Goal: Task Accomplishment & Management: Complete application form

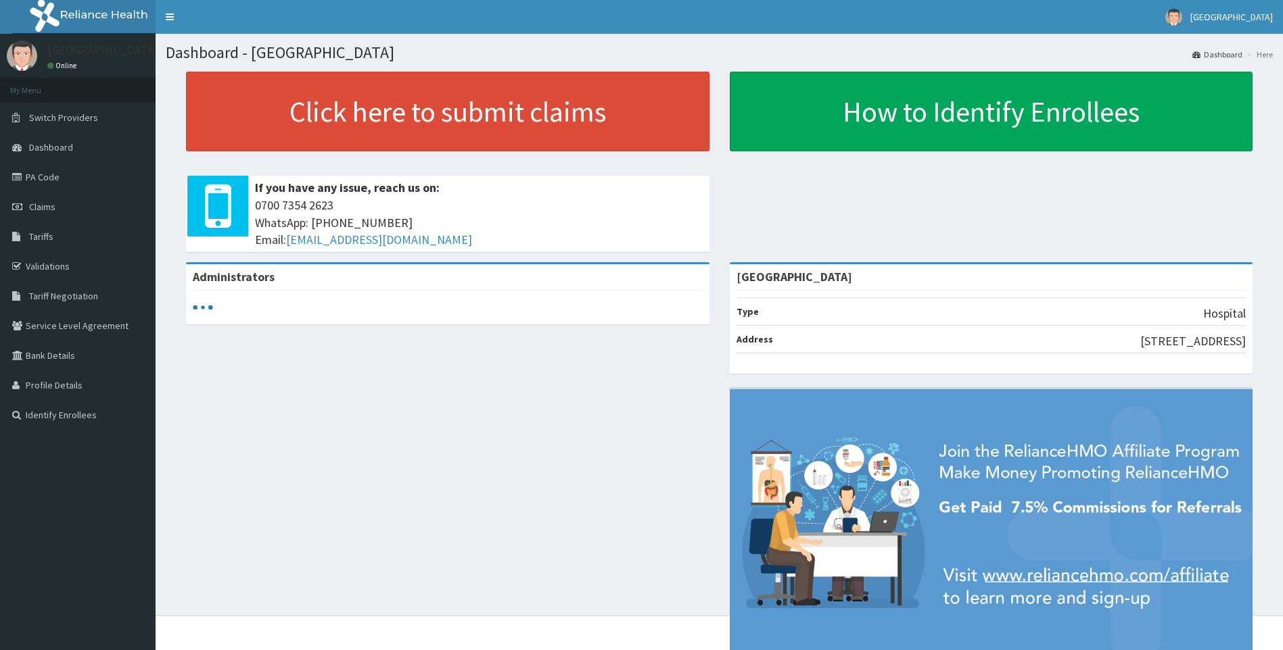
scroll to position [50, 0]
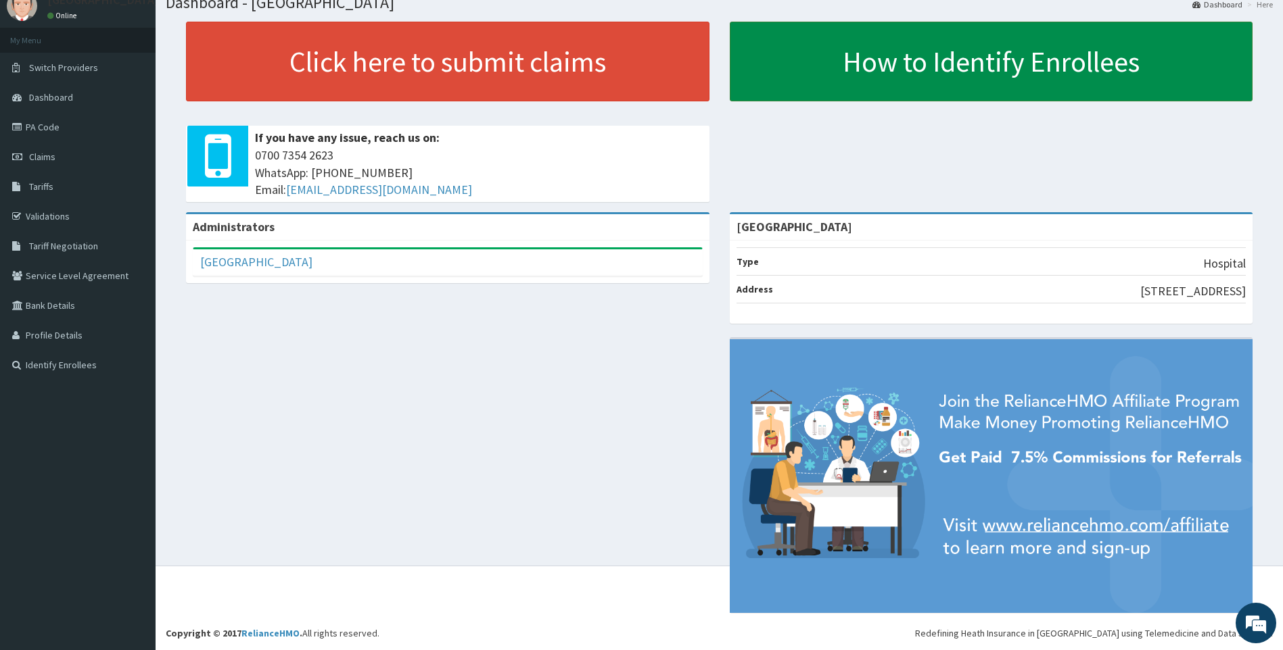
click at [880, 51] on link "How to Identify Enrollees" at bounding box center [991, 62] width 523 height 80
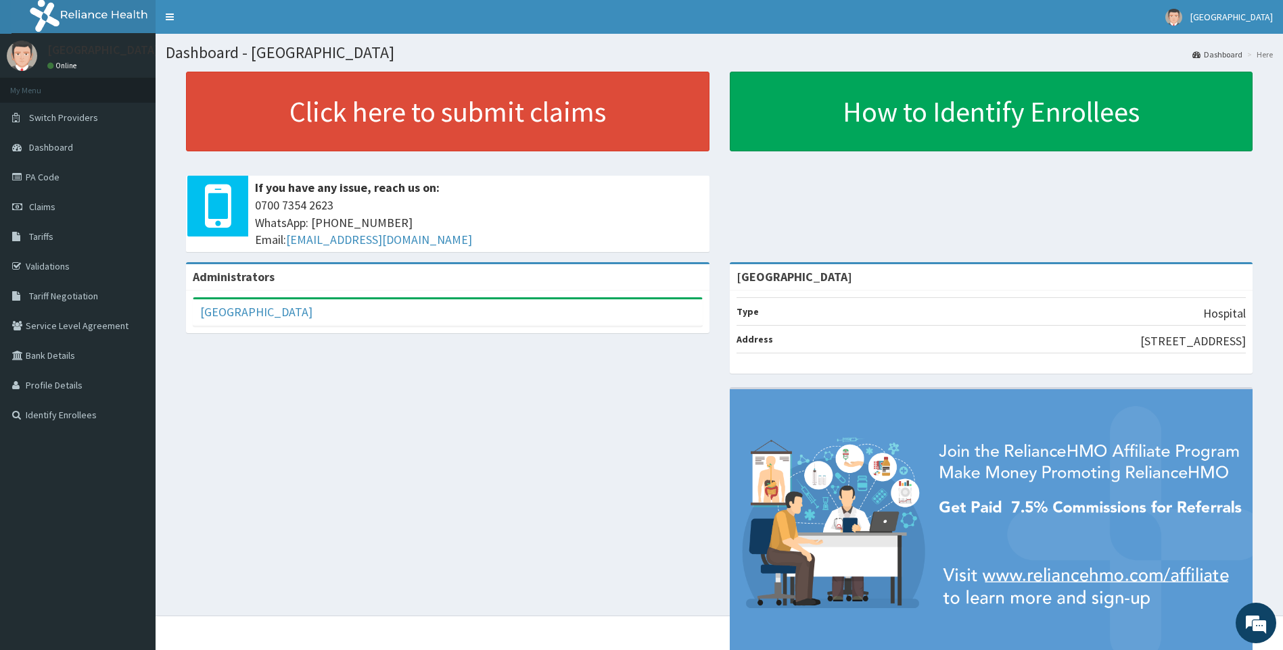
click at [838, 312] on li "Type Hospital" at bounding box center [991, 311] width 510 height 28
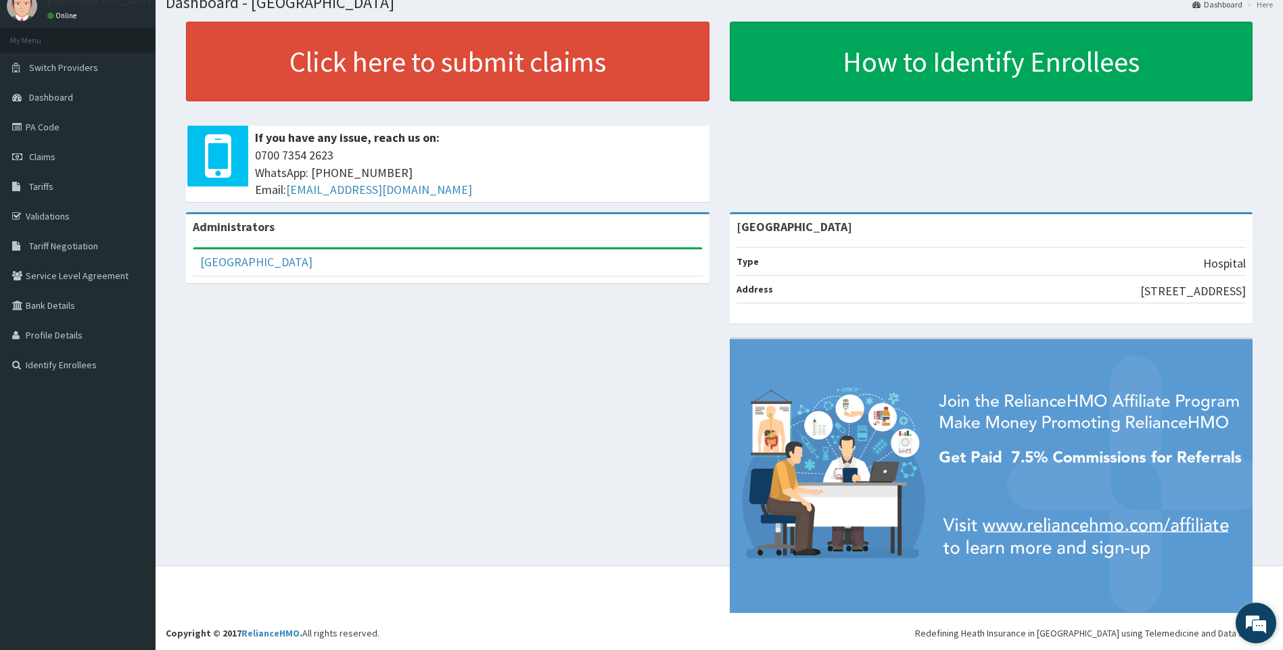
click at [1252, 619] on em at bounding box center [1255, 623] width 37 height 37
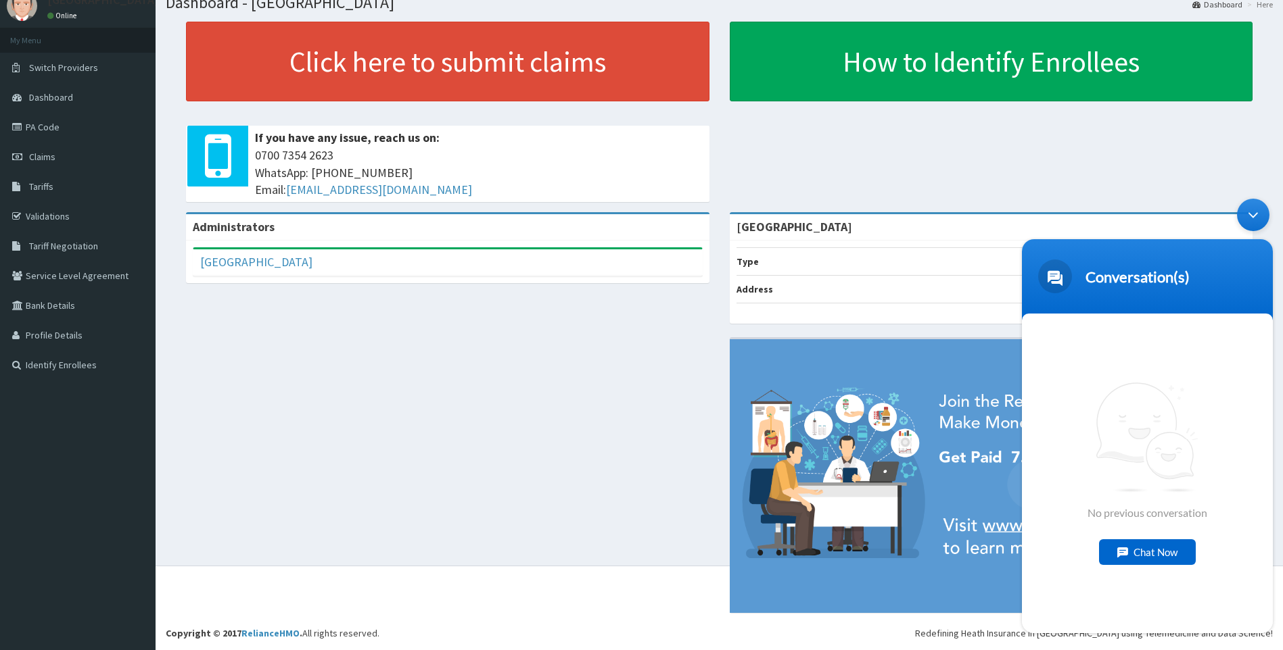
click at [876, 320] on div "Type Hospital Address 33, Ishaga Road, Surulere, Lagos" at bounding box center [991, 282] width 523 height 83
click at [835, 372] on img at bounding box center [991, 476] width 523 height 274
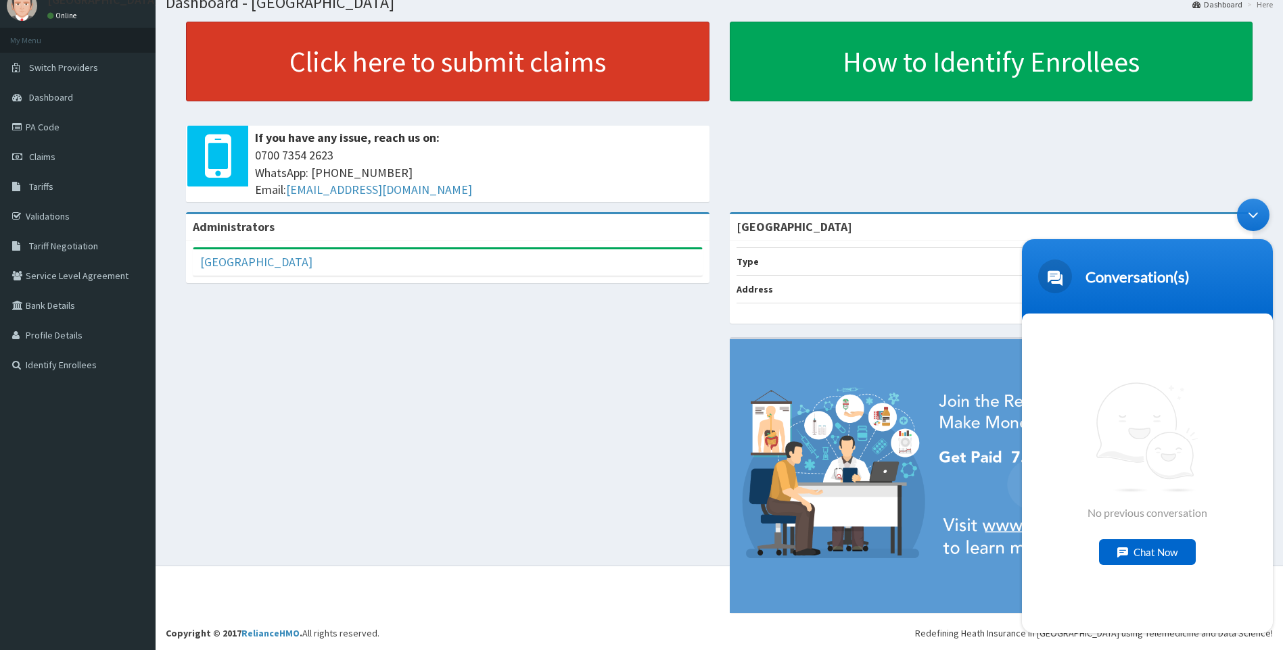
click at [413, 57] on link "Click here to submit claims" at bounding box center [447, 62] width 523 height 80
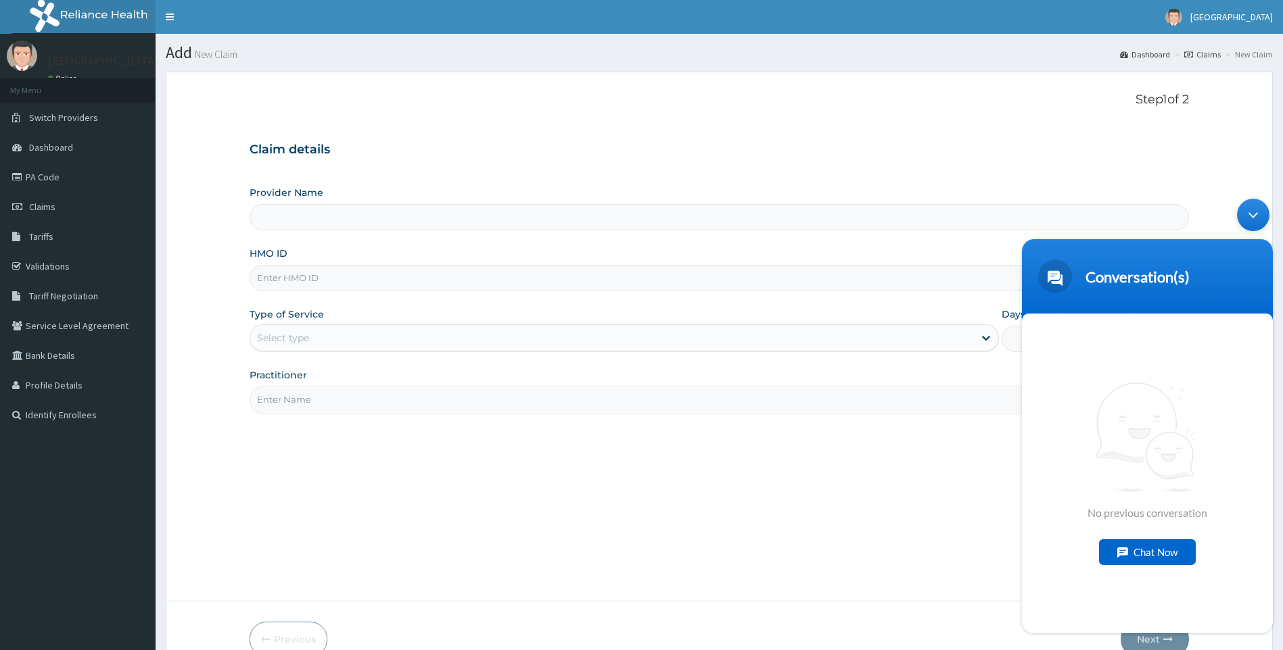
type input "[GEOGRAPHIC_DATA]"
click at [474, 277] on input "HMO ID" at bounding box center [719, 278] width 940 height 26
type input "e"
type input "EEM/10010/A"
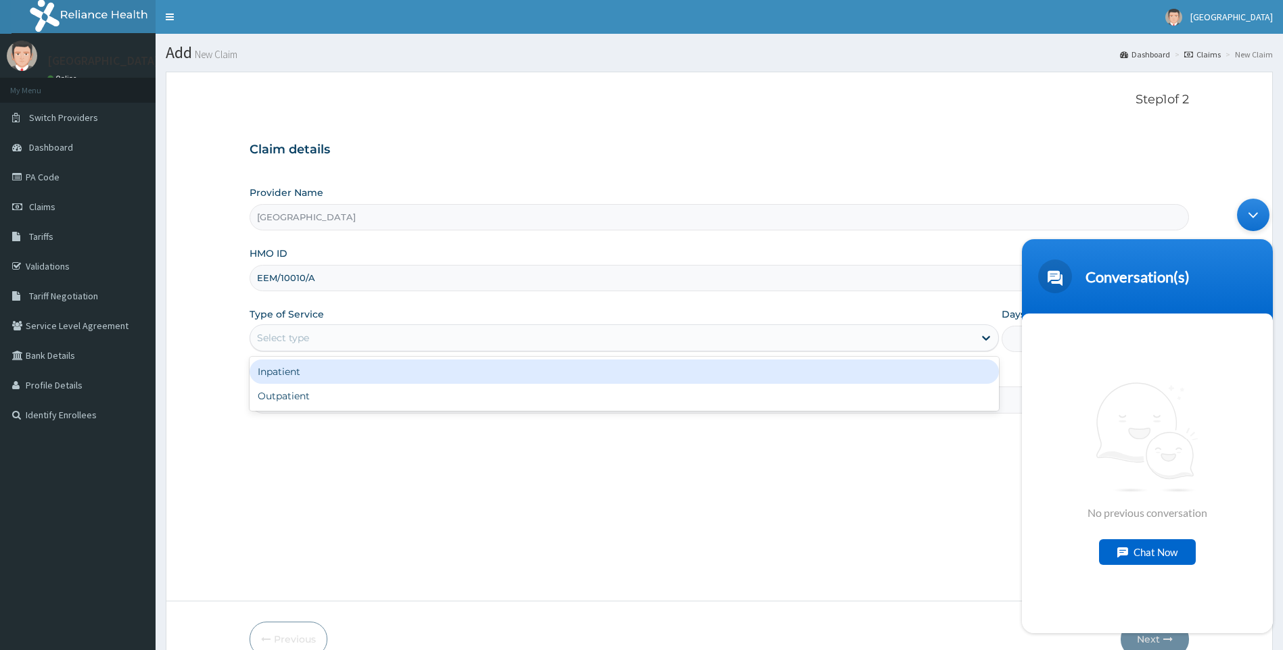
click at [350, 336] on div "Select type" at bounding box center [612, 338] width 724 height 22
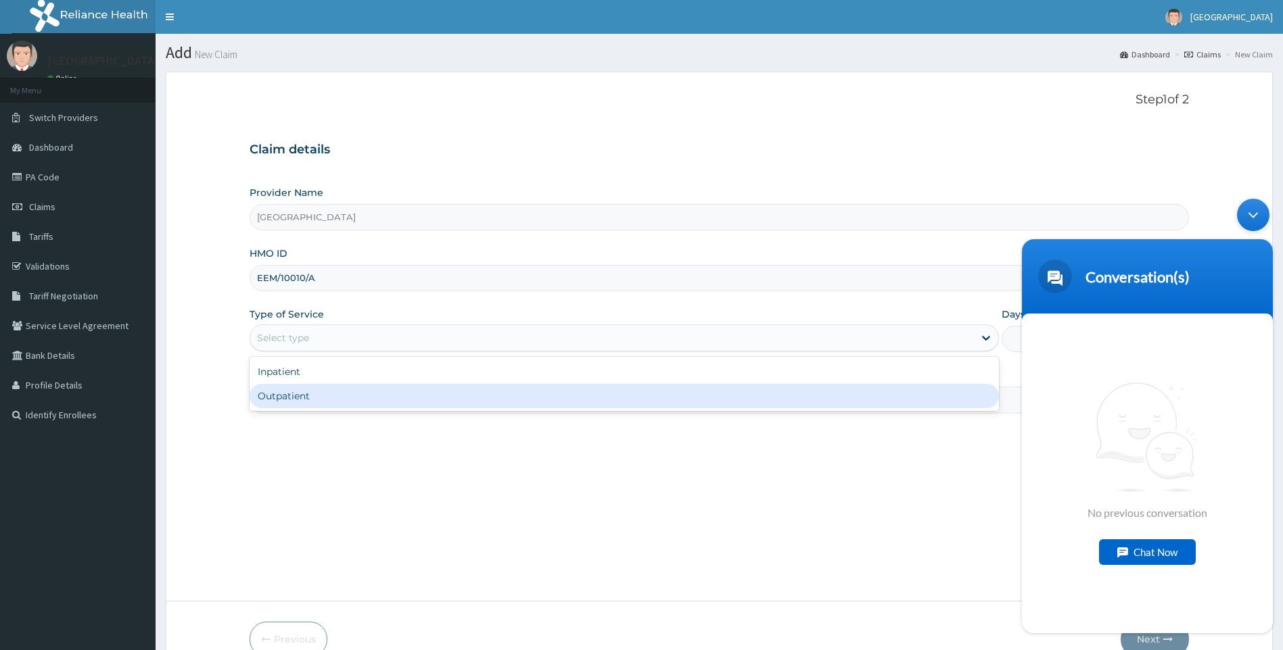
click at [309, 403] on div "Outpatient" at bounding box center [624, 396] width 750 height 24
type input "1"
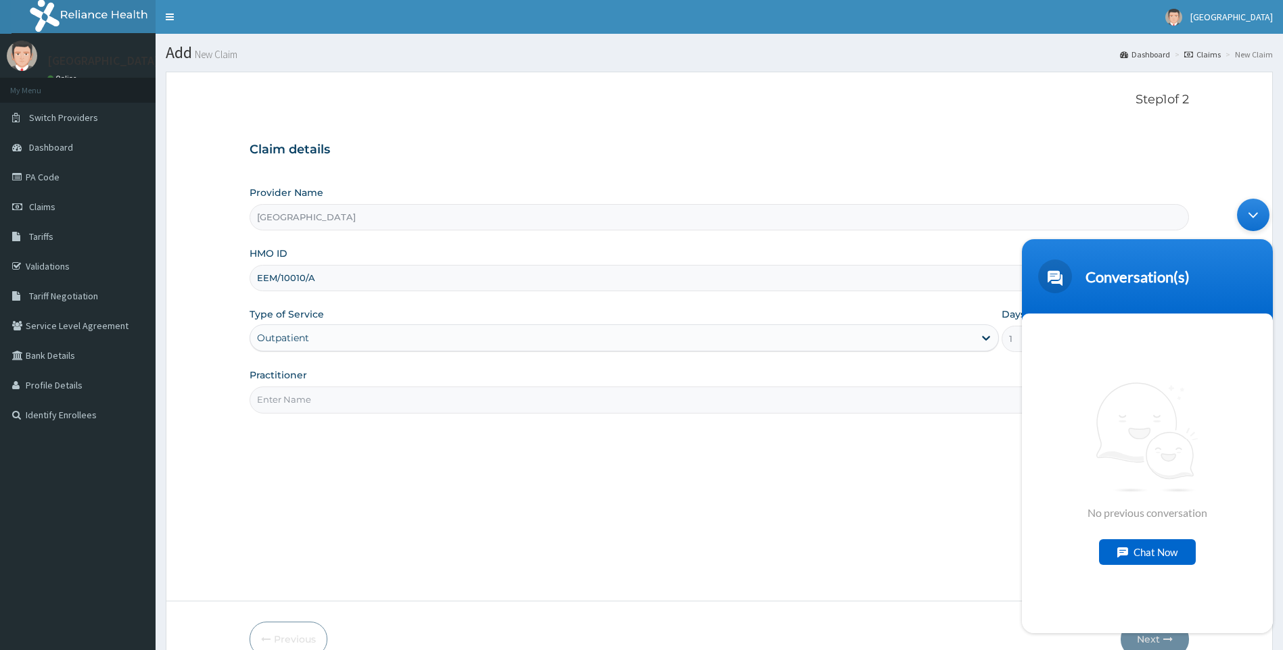
click at [313, 403] on input "Practitioner" at bounding box center [719, 400] width 940 height 26
click at [1053, 274] on span at bounding box center [1055, 277] width 34 height 34
click at [1103, 253] on header "Conversation(s)" at bounding box center [1147, 279] width 251 height 81
type input "NDIDIAMAKA PETERSIDE"
click at [1249, 217] on div "Minimize live chat window" at bounding box center [1253, 215] width 32 height 32
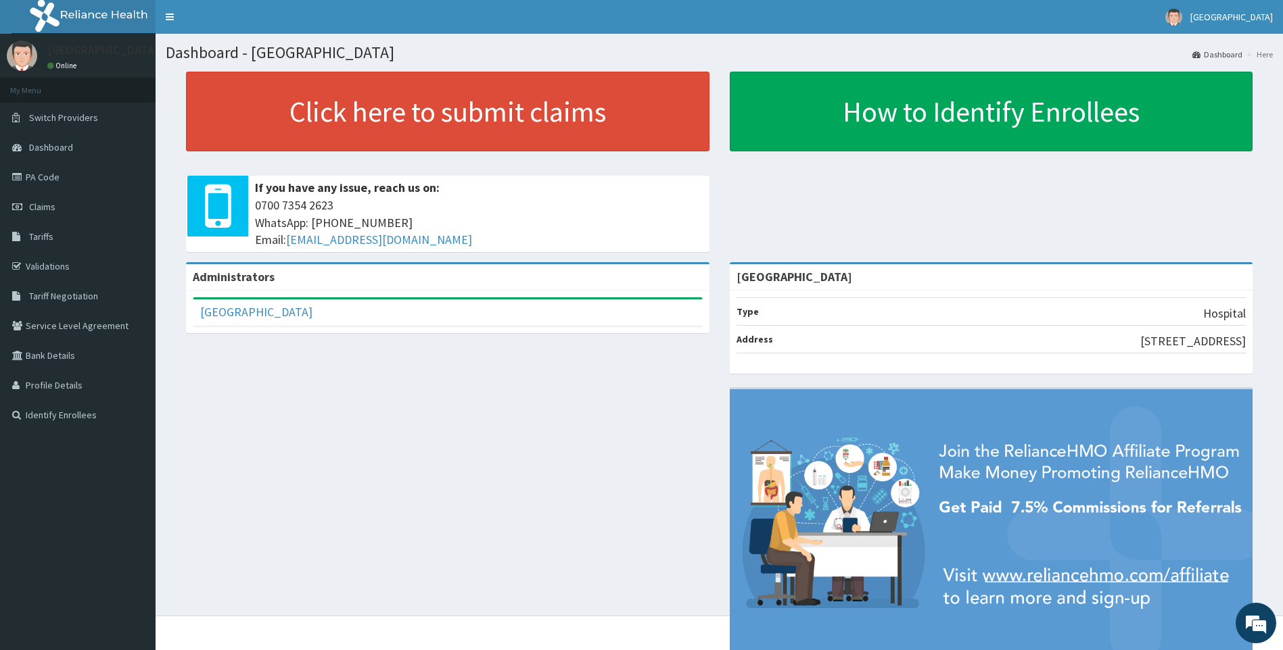
click at [1232, 57] on link "Dashboard" at bounding box center [1217, 54] width 50 height 11
click at [1220, 49] on link "Dashboard" at bounding box center [1217, 54] width 50 height 11
click at [869, 309] on li "Type Hospital" at bounding box center [991, 311] width 510 height 28
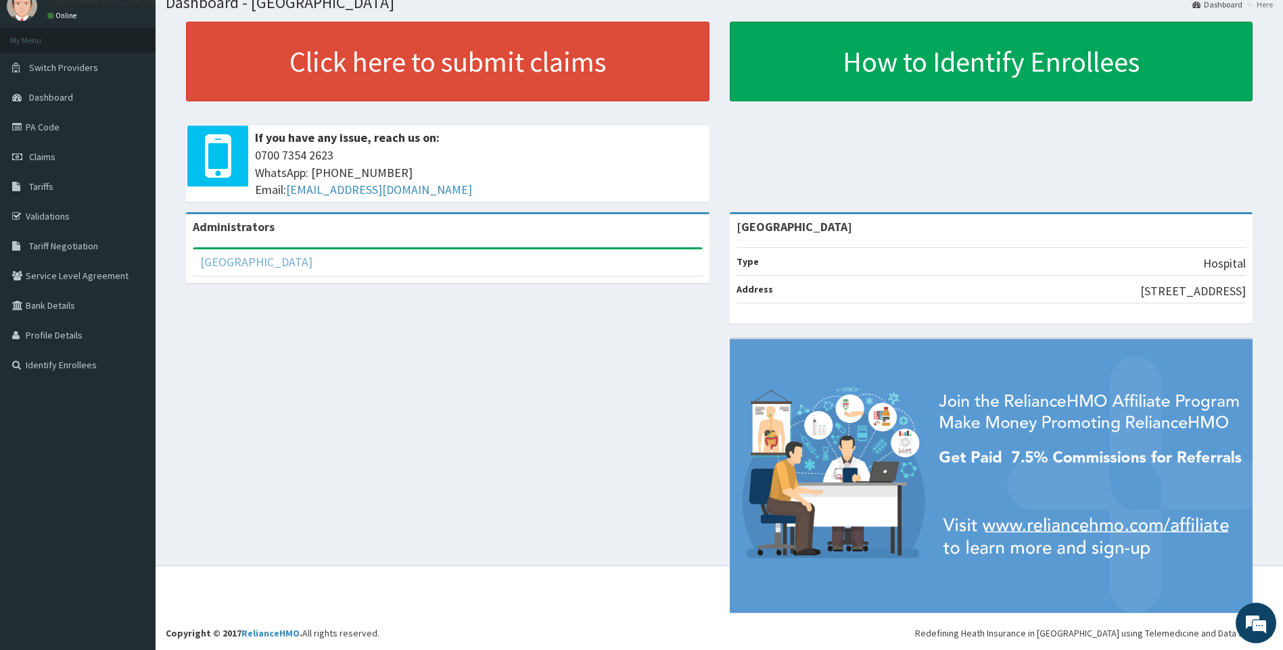
click at [312, 267] on link "[GEOGRAPHIC_DATA]" at bounding box center [256, 262] width 112 height 16
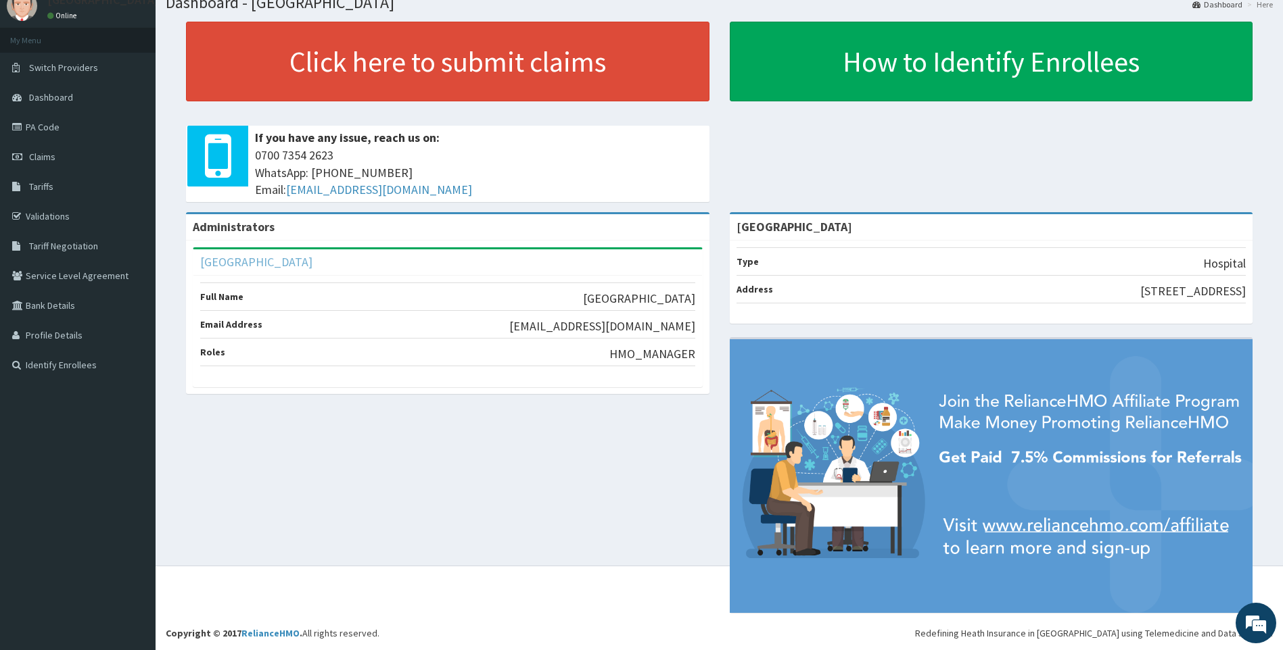
click at [312, 267] on link "[GEOGRAPHIC_DATA]" at bounding box center [256, 262] width 112 height 16
click at [297, 230] on div "Administrators" at bounding box center [447, 227] width 523 height 26
click at [262, 256] on link "[GEOGRAPHIC_DATA]" at bounding box center [256, 262] width 112 height 16
click at [285, 235] on div "Administrators" at bounding box center [447, 227] width 523 height 26
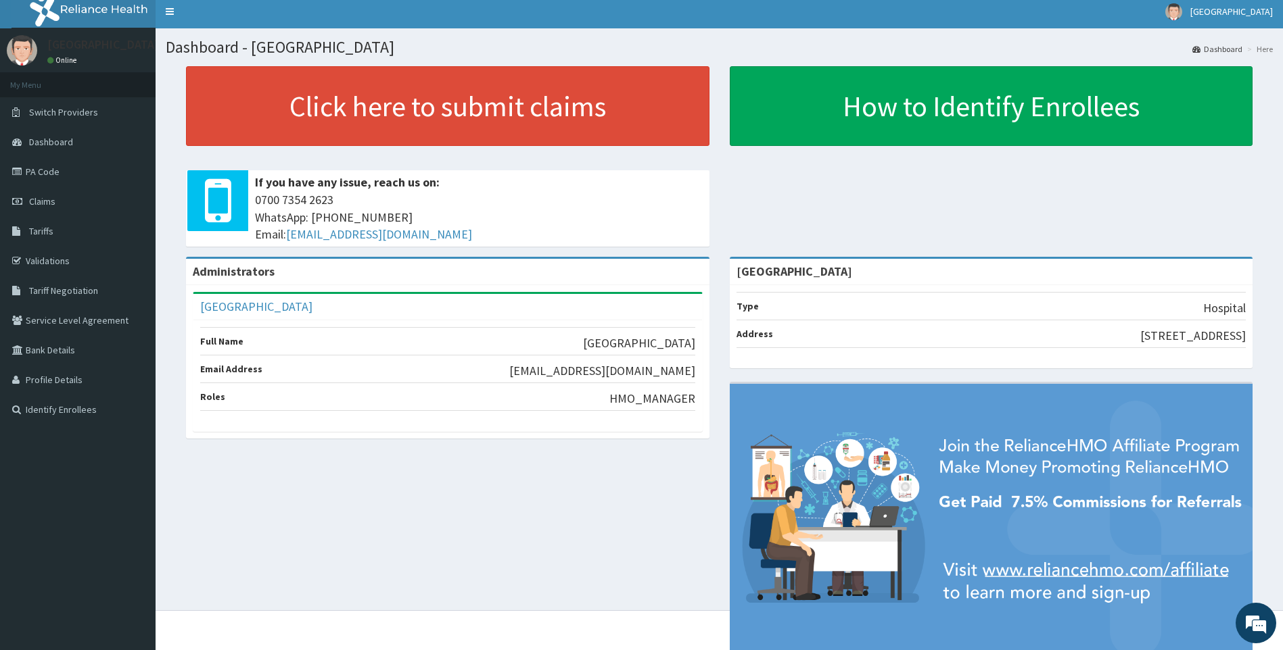
scroll to position [0, 0]
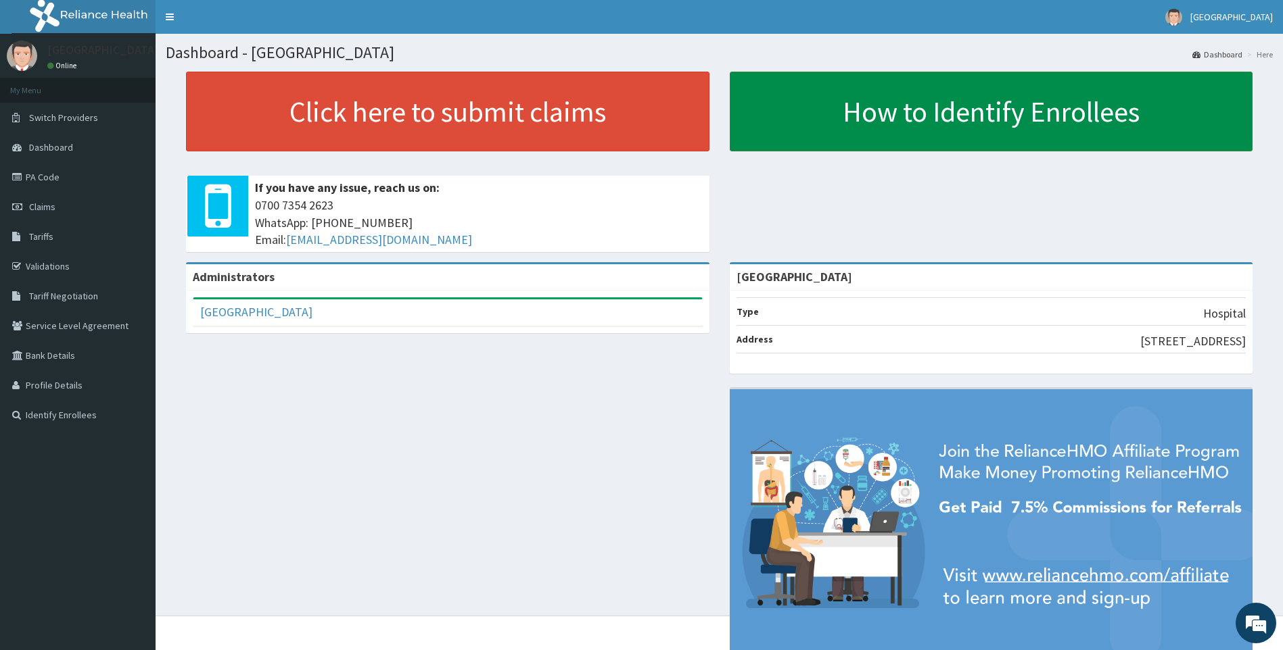
click at [1006, 127] on link "How to Identify Enrollees" at bounding box center [991, 112] width 523 height 80
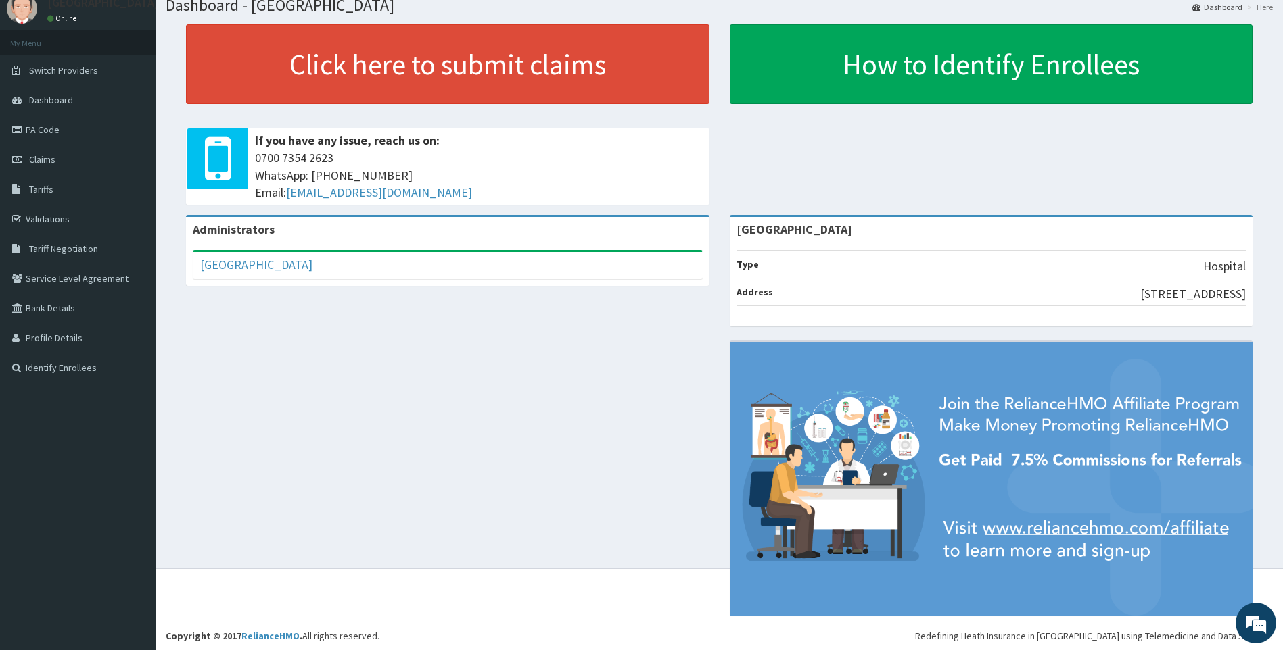
scroll to position [50, 0]
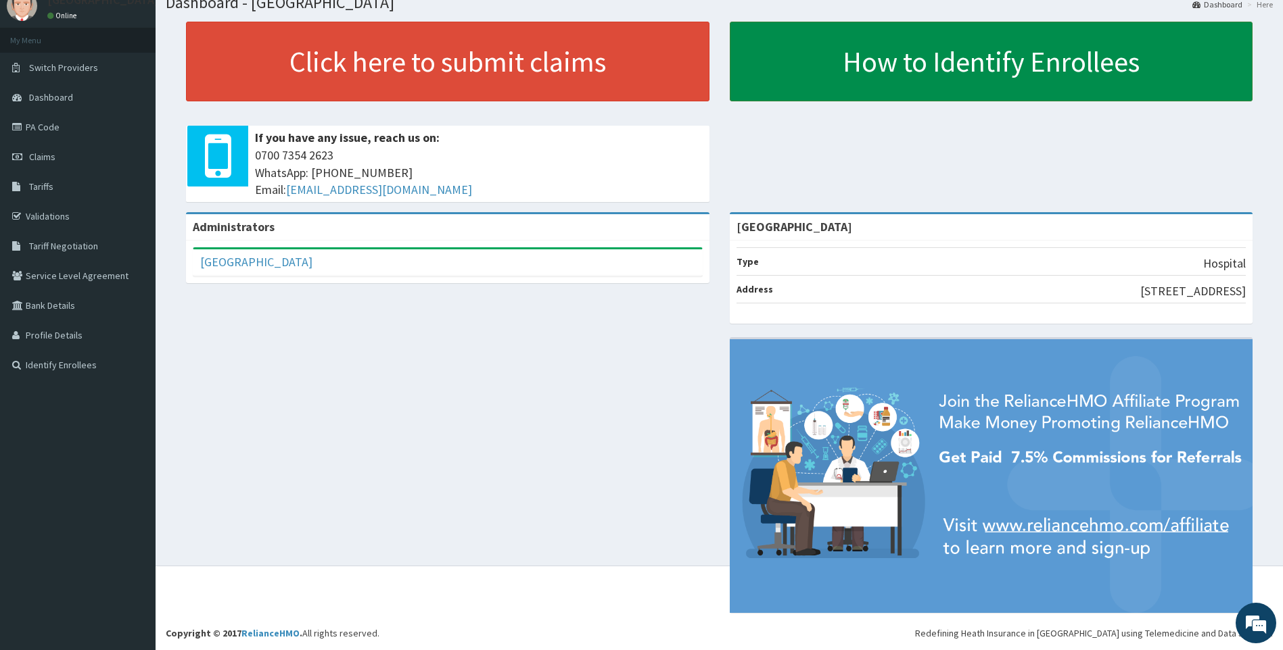
click at [1165, 66] on link "How to Identify Enrollees" at bounding box center [991, 62] width 523 height 80
